Goal: Find specific page/section: Find specific page/section

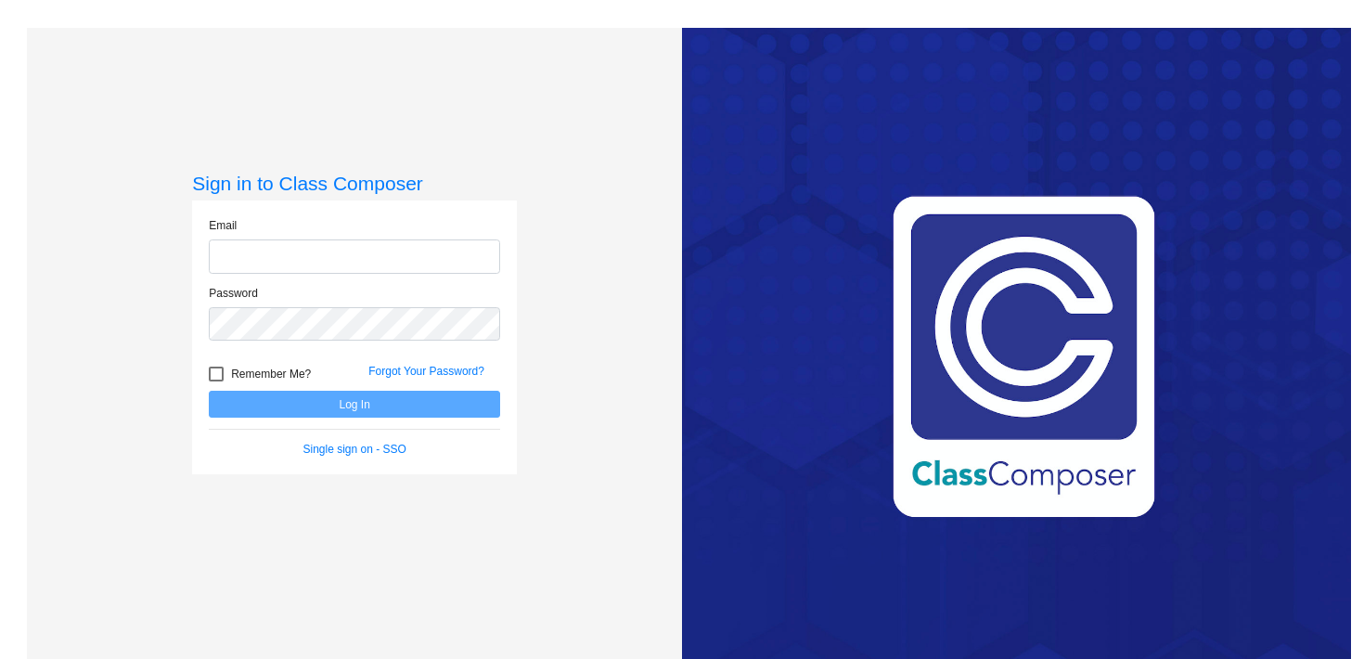
type input "[EMAIL_ADDRESS][DOMAIN_NAME]"
click at [320, 408] on button "Log In" at bounding box center [354, 404] width 291 height 27
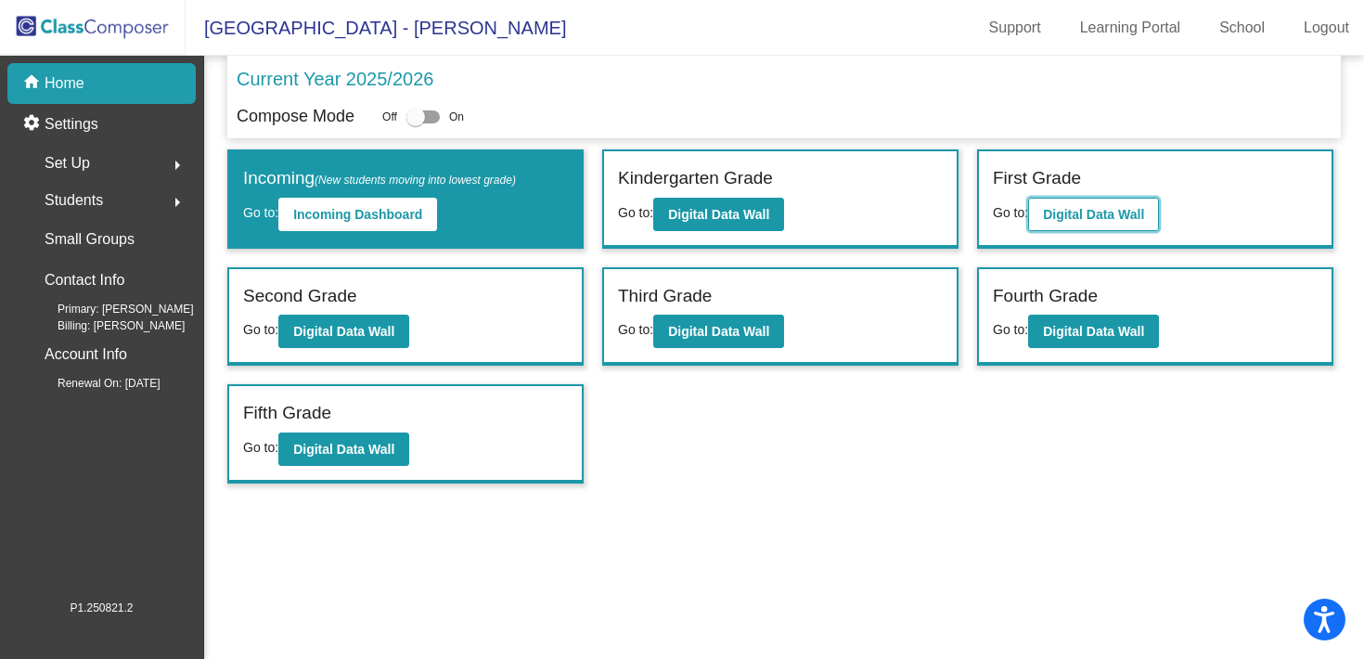
click at [1070, 215] on b "Digital Data Wall" at bounding box center [1093, 214] width 101 height 15
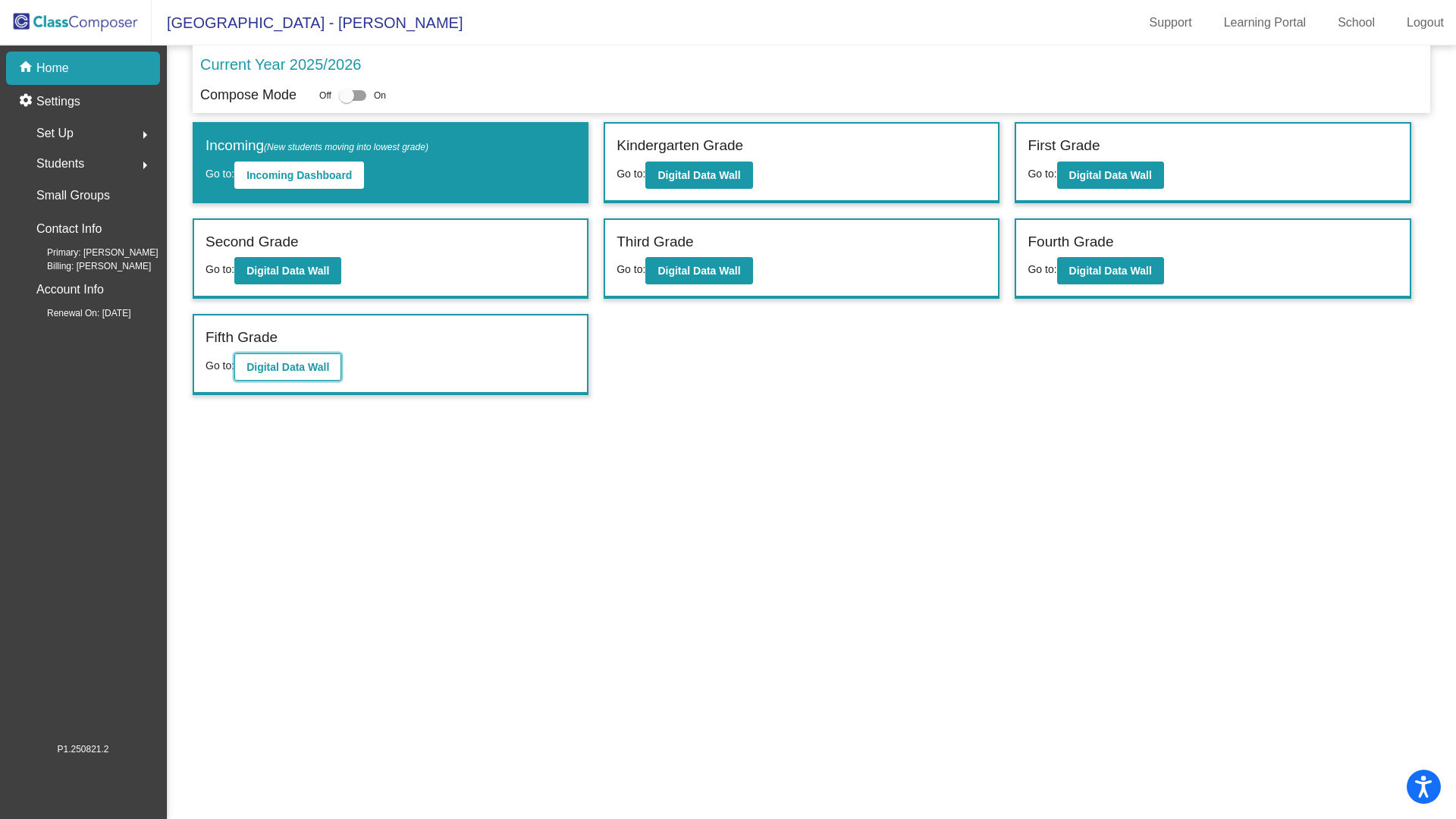
click at [308, 358] on button "Digital Data Wall" at bounding box center [288, 366] width 107 height 27
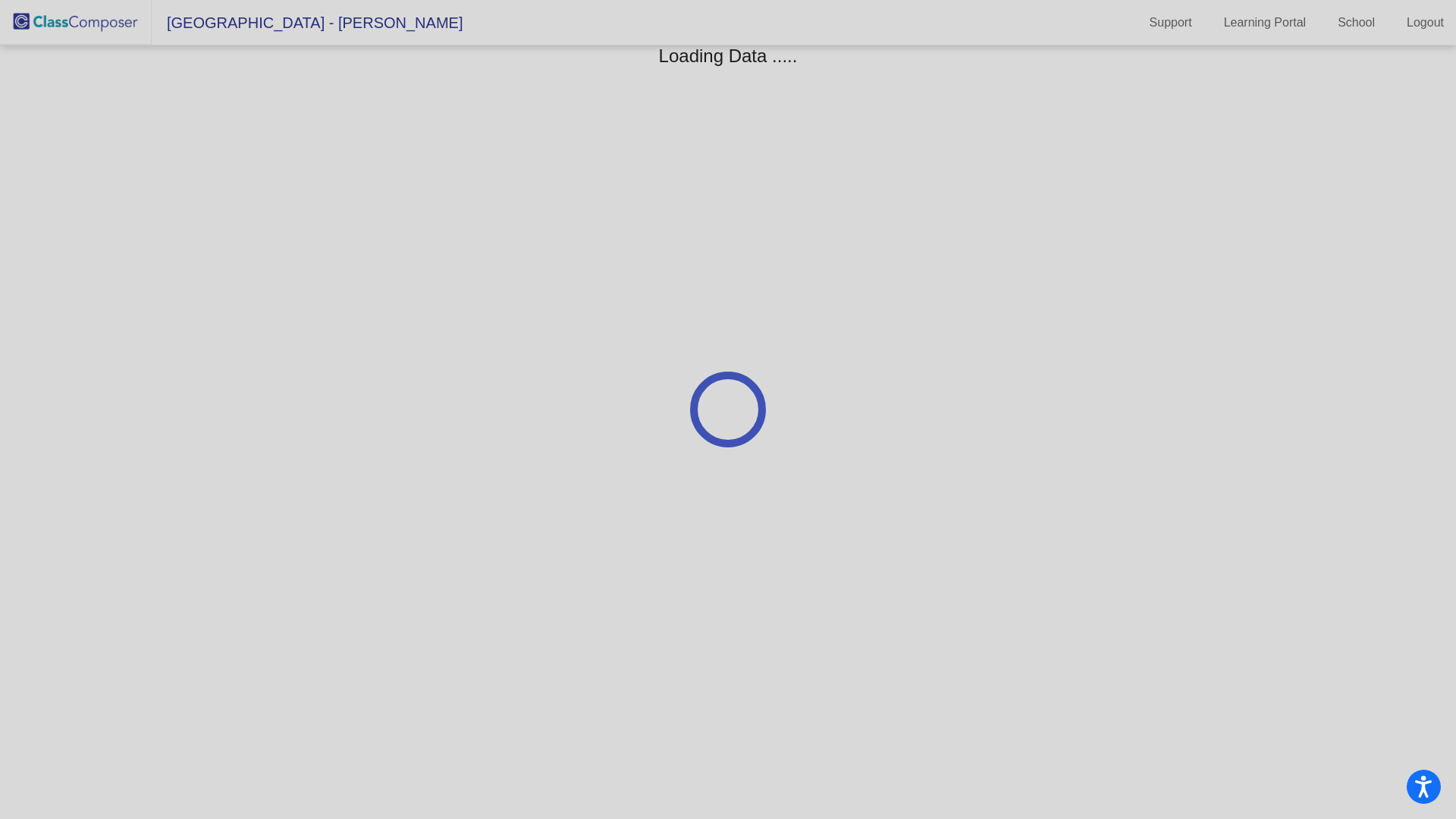
click at [308, 358] on div at bounding box center [728, 410] width 1456 height 819
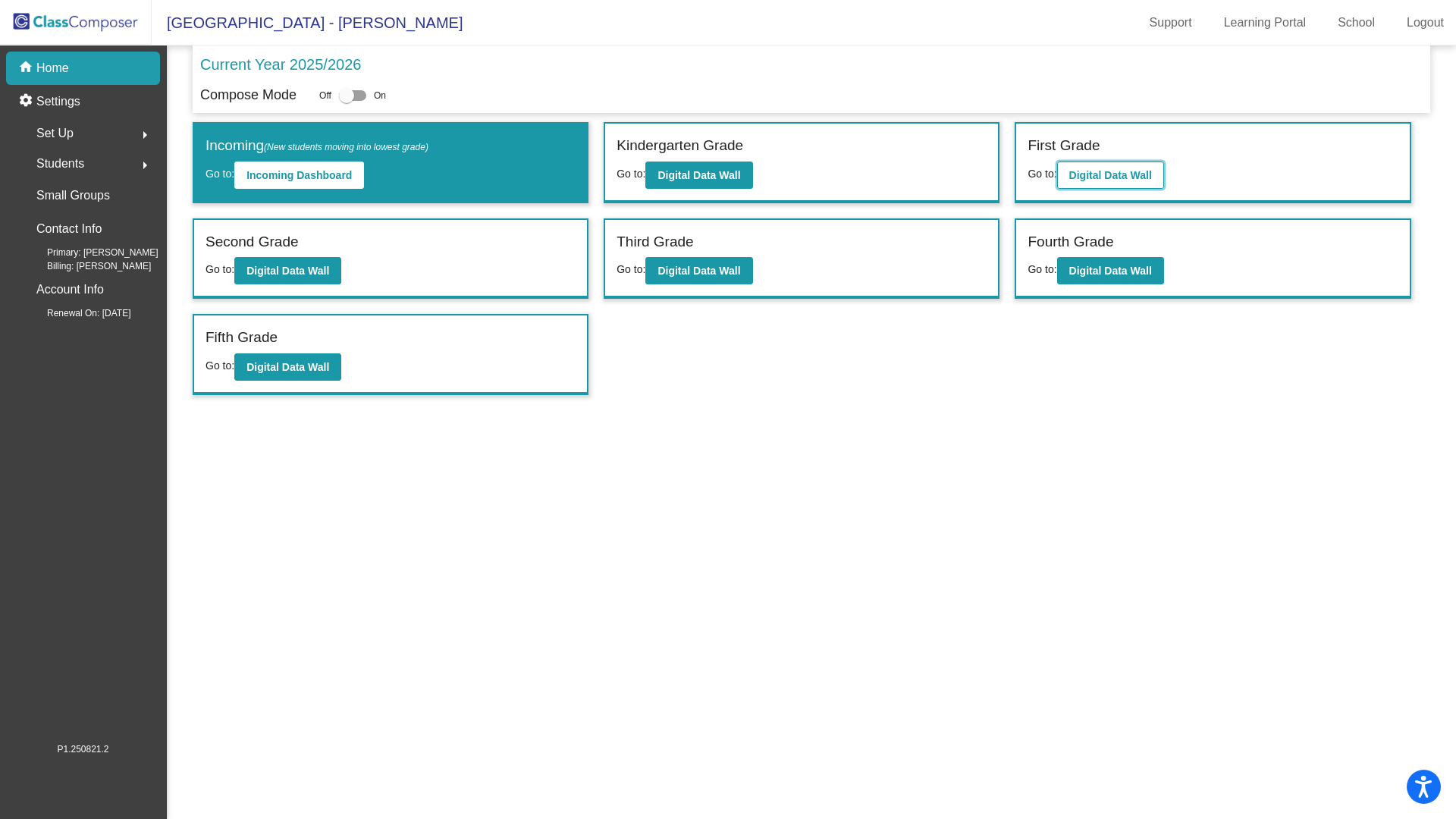
click at [1109, 173] on b "Digital Data Wall" at bounding box center [1110, 175] width 83 height 12
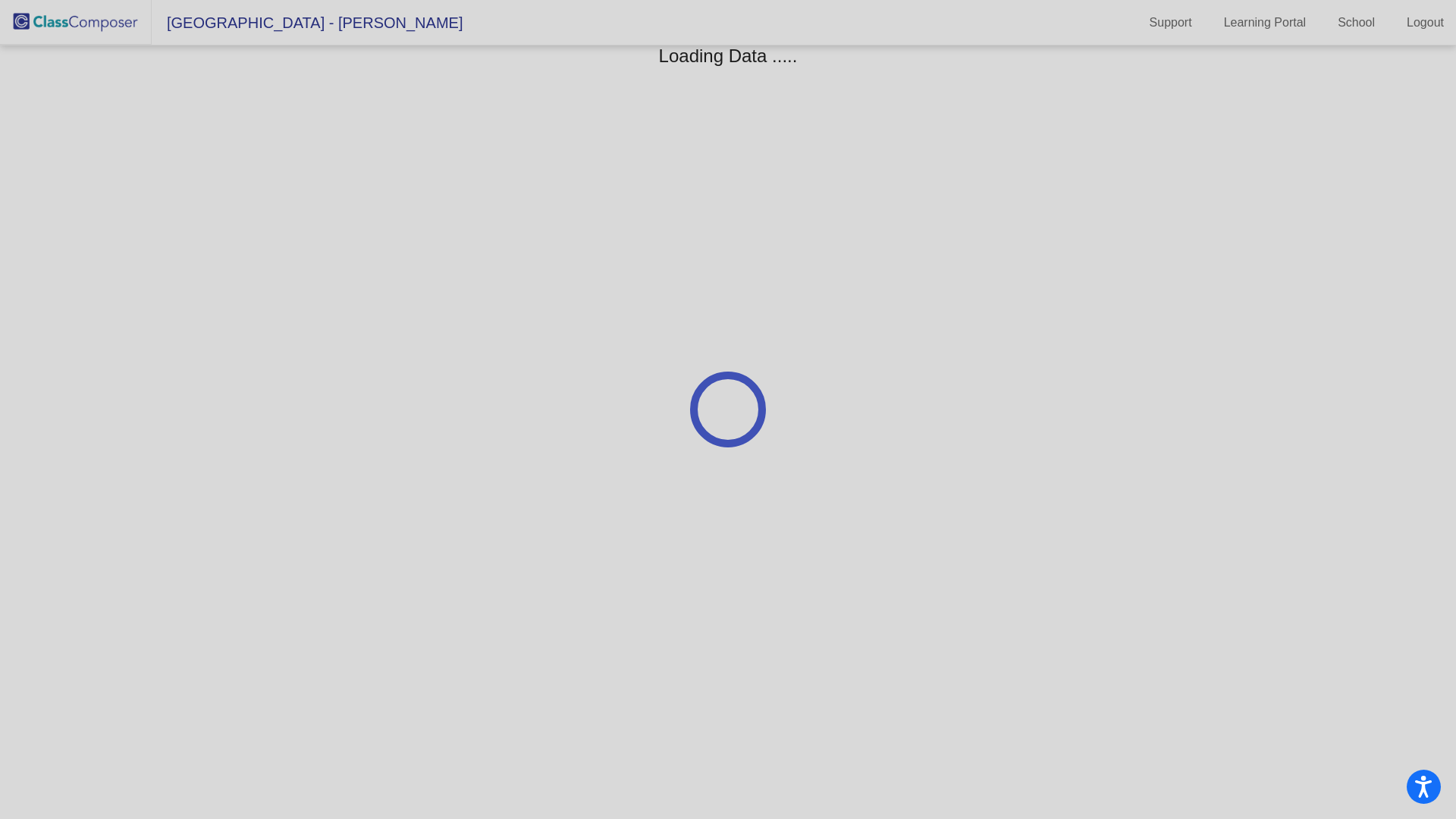
click at [1109, 173] on div at bounding box center [728, 410] width 1456 height 819
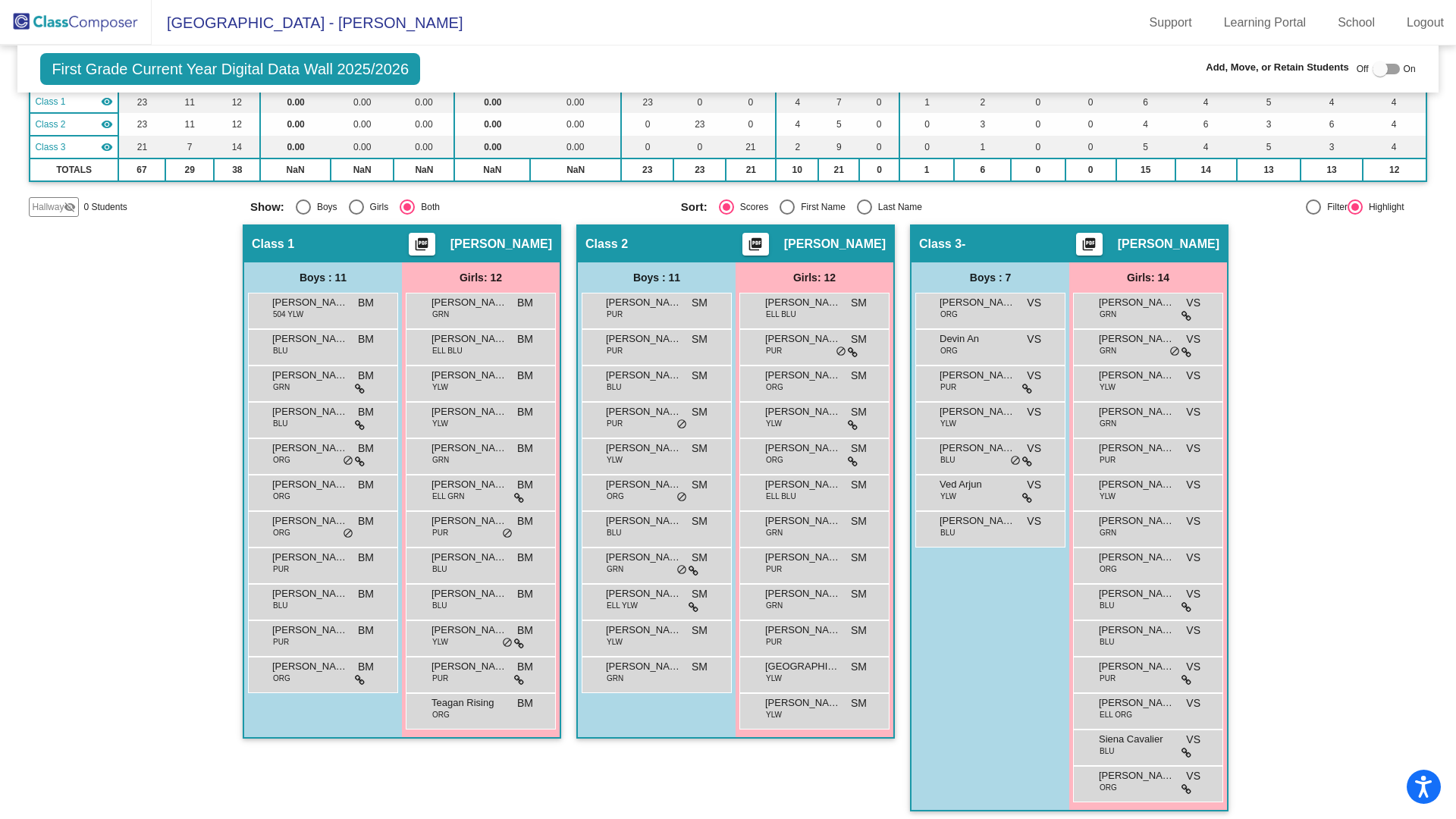
scroll to position [150, 0]
